Goal: Transaction & Acquisition: Purchase product/service

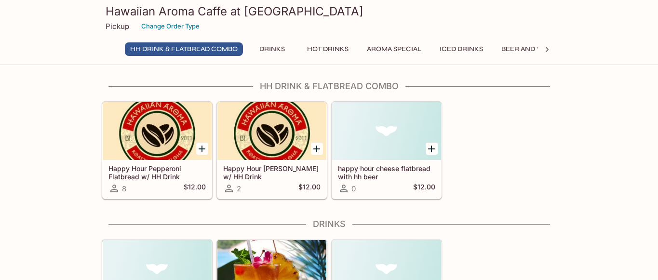
scroll to position [31, 0]
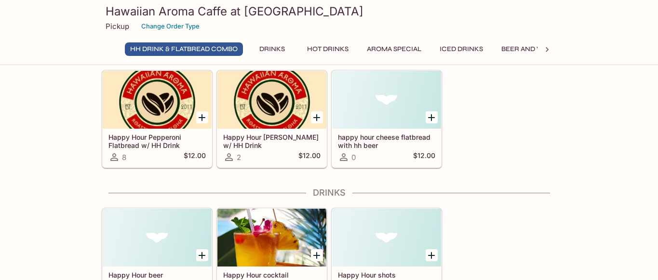
click at [274, 52] on button "Drinks" at bounding box center [272, 49] width 43 height 14
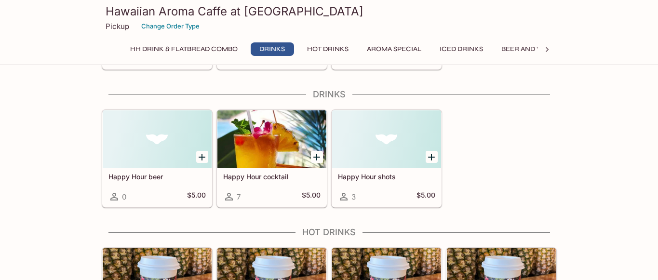
scroll to position [137, 0]
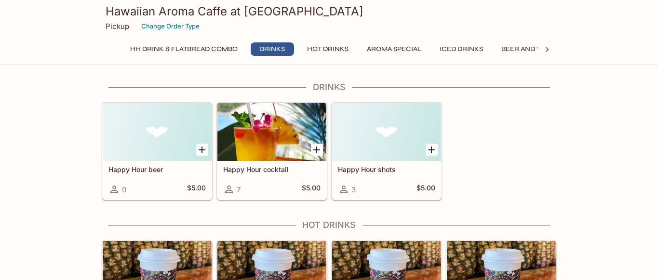
click at [334, 46] on button "Hot Drinks" at bounding box center [328, 49] width 52 height 14
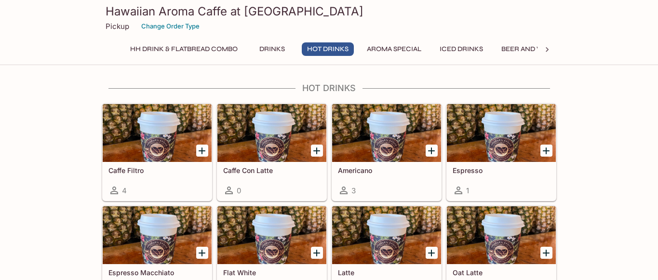
scroll to position [275, 0]
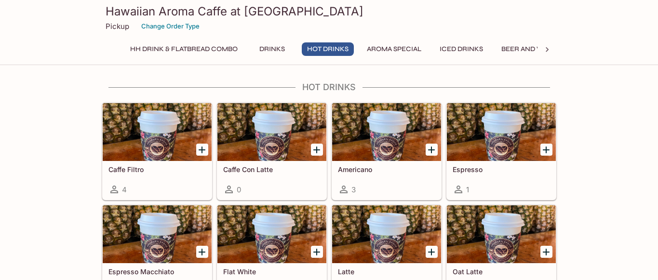
click at [463, 55] on button "Iced Drinks" at bounding box center [462, 49] width 54 height 14
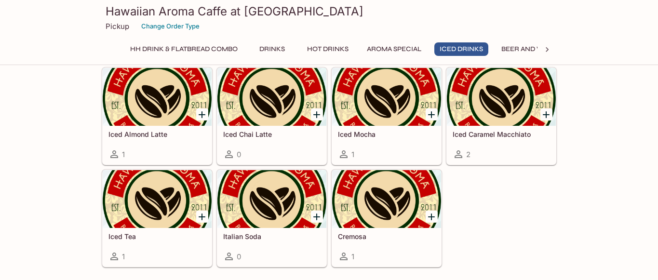
scroll to position [1202, 0]
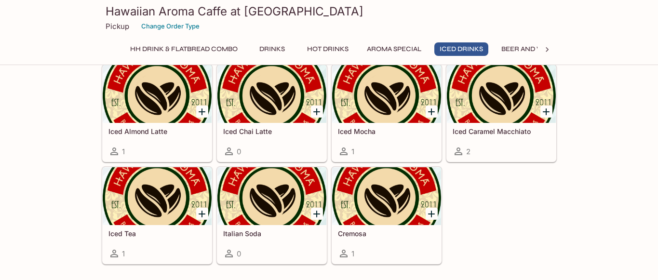
click at [279, 108] on div at bounding box center [272, 94] width 109 height 58
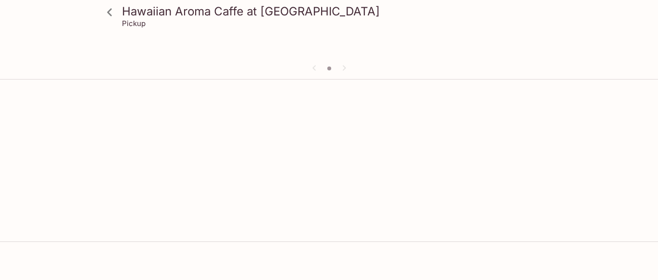
click at [100, 13] on link at bounding box center [110, 12] width 24 height 24
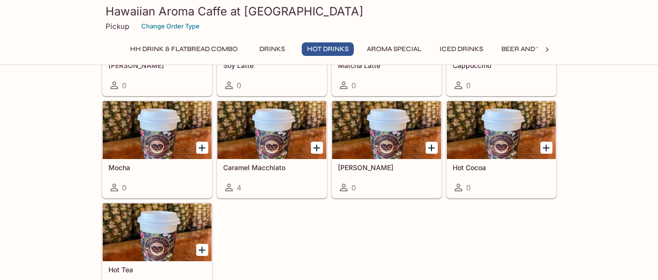
scroll to position [586, 0]
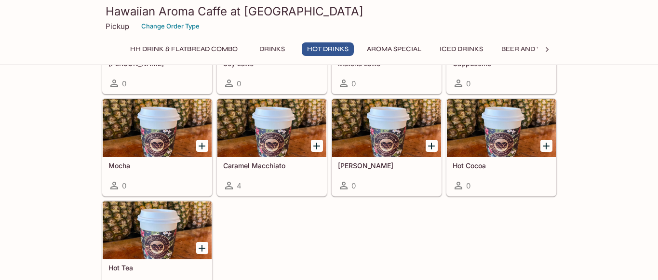
click at [420, 111] on div at bounding box center [386, 128] width 109 height 58
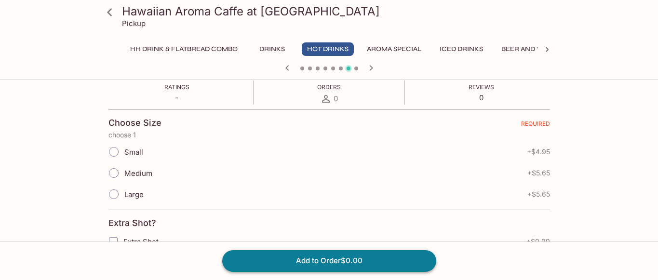
scroll to position [167, 0]
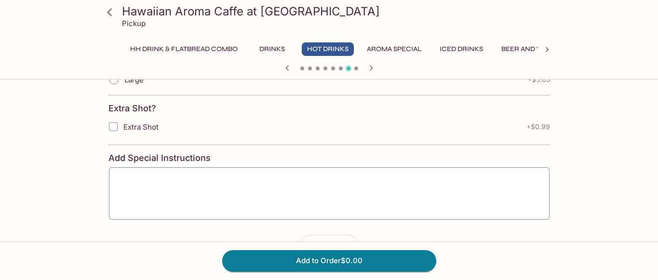
click at [460, 45] on button "Iced Drinks" at bounding box center [462, 49] width 54 height 14
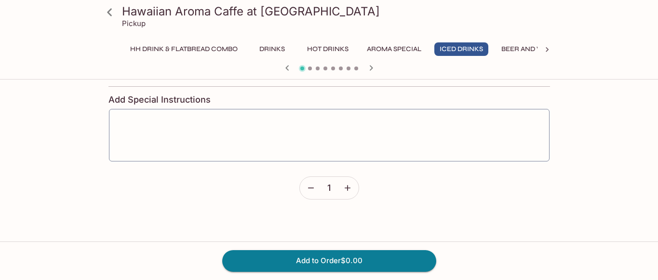
scroll to position [357, 0]
